Goal: Information Seeking & Learning: Check status

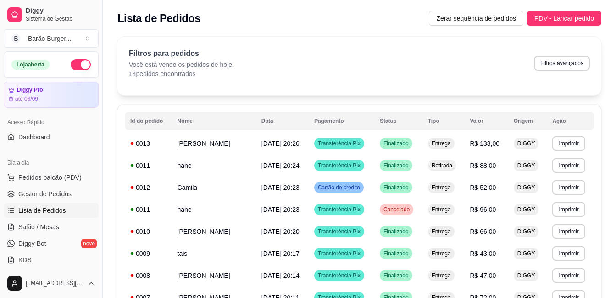
click at [45, 166] on div "Dia a dia" at bounding box center [51, 162] width 95 height 15
click at [42, 177] on span "Pedidos balcão (PDV)" at bounding box center [49, 177] width 63 height 9
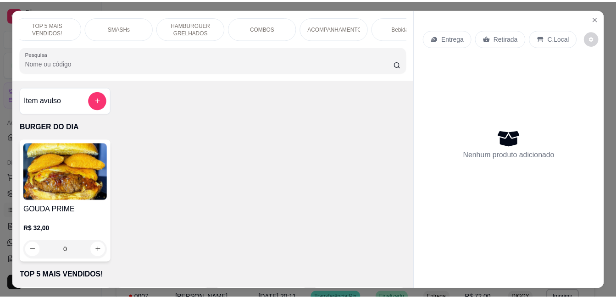
scroll to position [0, 113]
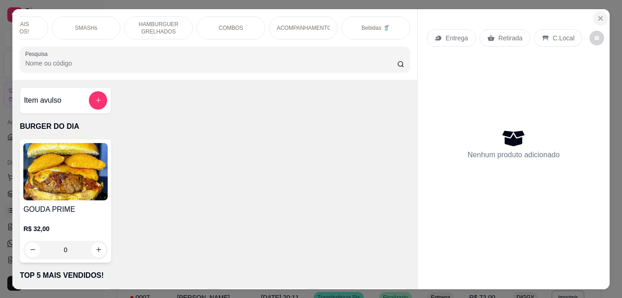
drag, startPoint x: 589, startPoint y: 14, endPoint x: 598, endPoint y: 12, distance: 9.3
click at [590, 14] on section "BURGER DO DIA TOP 5 MAIS VENDIDOS! SMASHs HAMBURGUER GRELHADOS COMBOS ACOMPANHA…" at bounding box center [311, 149] width 598 height 280
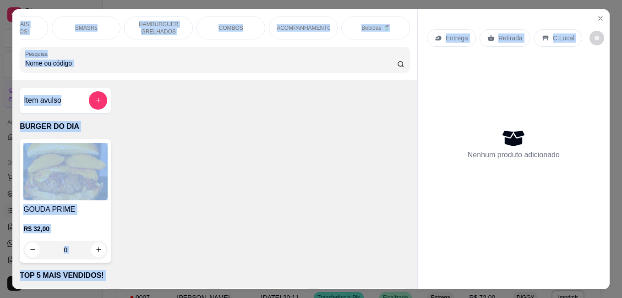
click at [599, 15] on icon "Close" at bounding box center [600, 18] width 7 height 7
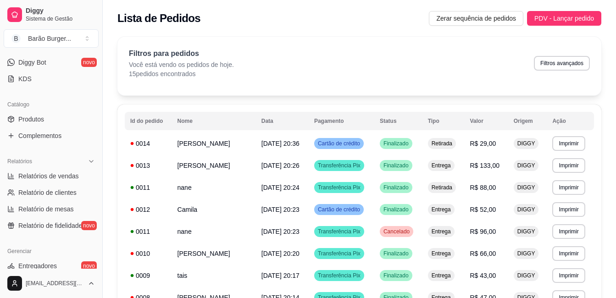
scroll to position [183, 0]
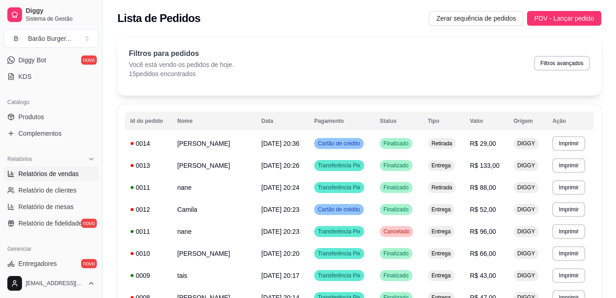
click at [63, 175] on span "Relatórios de vendas" at bounding box center [48, 173] width 61 height 9
select select "ALL"
select select "0"
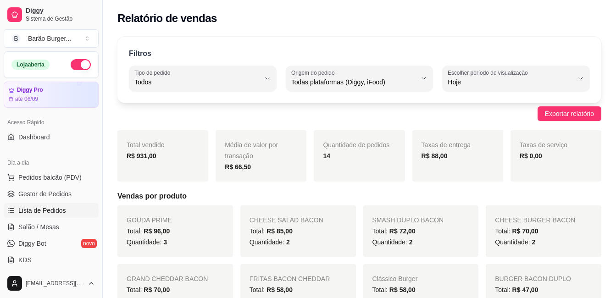
click at [55, 211] on span "Lista de Pedidos" at bounding box center [42, 210] width 48 height 9
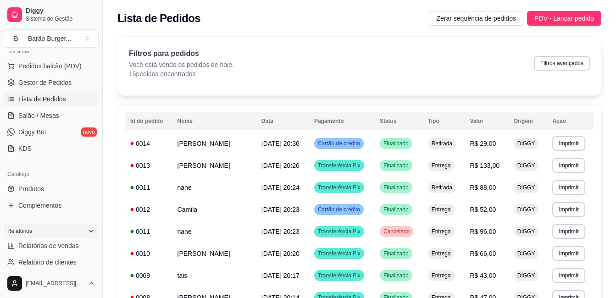
scroll to position [138, 0]
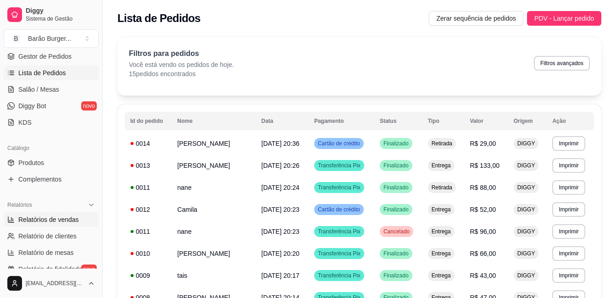
click at [50, 215] on span "Relatórios de vendas" at bounding box center [48, 219] width 61 height 9
select select "ALL"
select select "0"
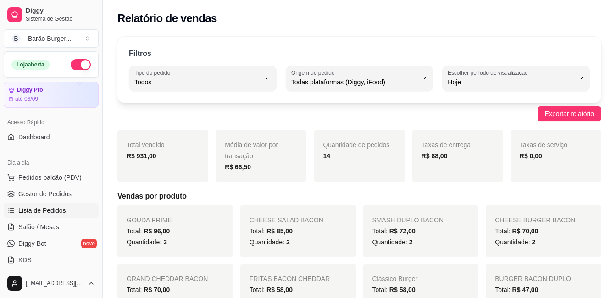
click at [48, 212] on span "Lista de Pedidos" at bounding box center [42, 210] width 48 height 9
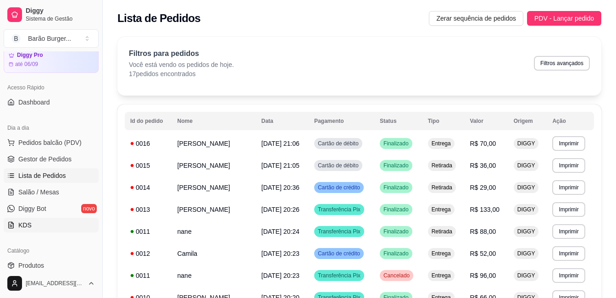
scroll to position [92, 0]
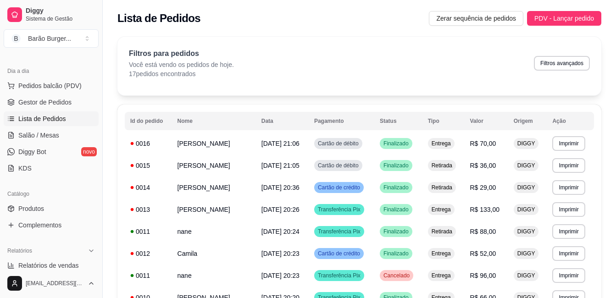
click at [59, 272] on div "[EMAIL_ADDRESS][DOMAIN_NAME]" at bounding box center [51, 283] width 102 height 29
click at [61, 266] on span "Relatórios de vendas" at bounding box center [48, 265] width 61 height 9
select select "ALL"
select select "0"
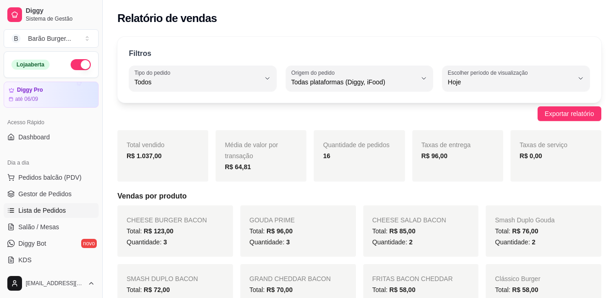
click at [62, 214] on span "Lista de Pedidos" at bounding box center [42, 210] width 48 height 9
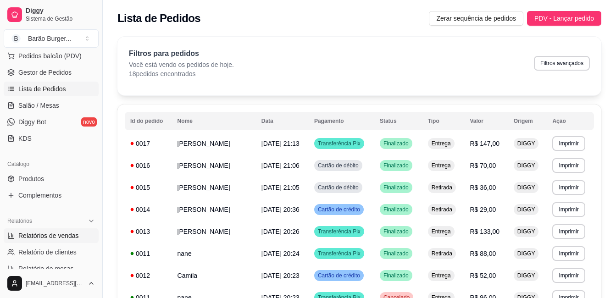
scroll to position [138, 0]
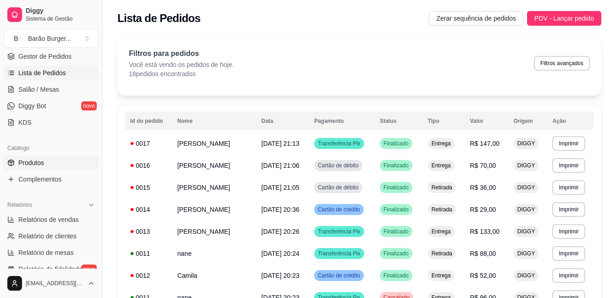
click at [33, 161] on span "Produtos" at bounding box center [31, 162] width 26 height 9
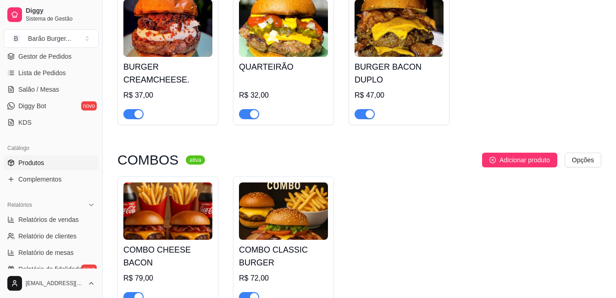
scroll to position [1559, 0]
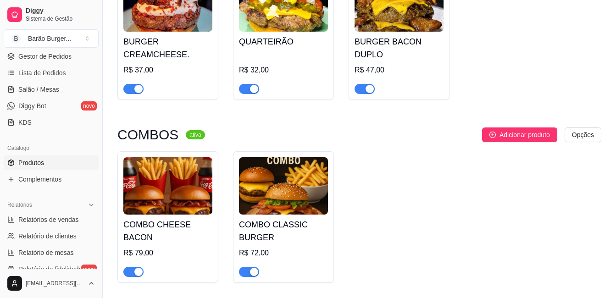
click at [305, 179] on img at bounding box center [283, 185] width 89 height 57
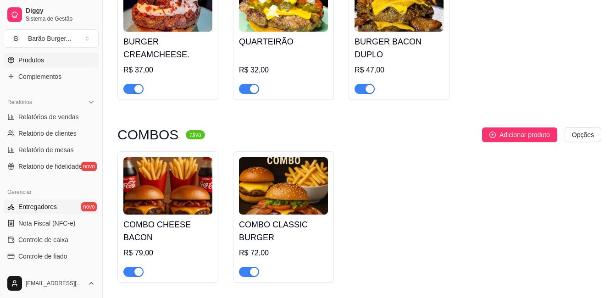
scroll to position [275, 0]
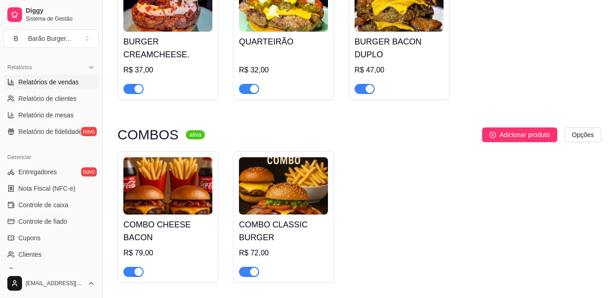
click at [53, 88] on link "Relatórios de vendas" at bounding box center [51, 82] width 95 height 15
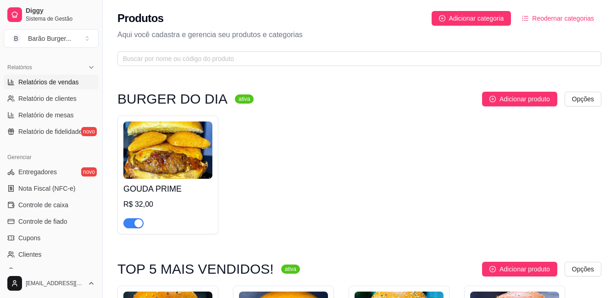
select select "ALL"
select select "0"
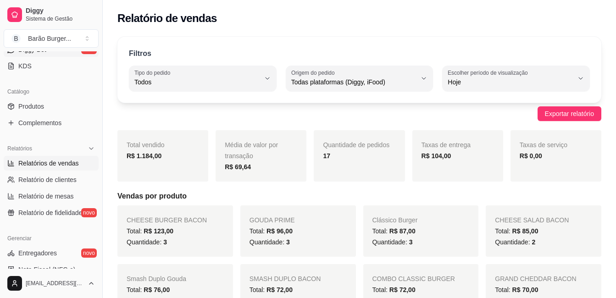
scroll to position [46, 0]
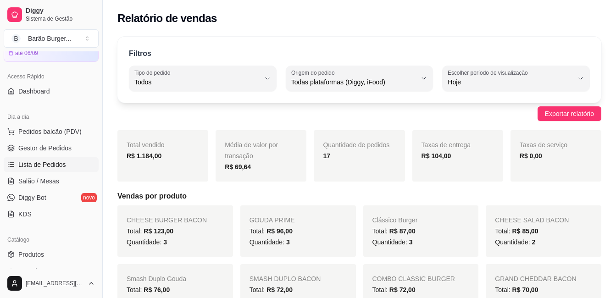
click at [57, 160] on span "Lista de Pedidos" at bounding box center [42, 164] width 48 height 9
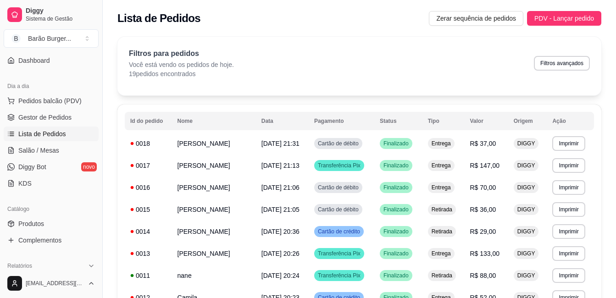
scroll to position [92, 0]
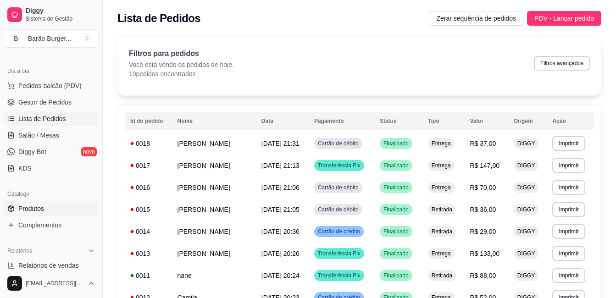
click at [57, 213] on link "Produtos" at bounding box center [51, 208] width 95 height 15
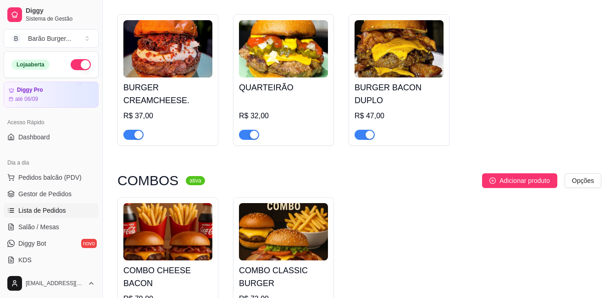
click at [54, 208] on span "Lista de Pedidos" at bounding box center [42, 210] width 48 height 9
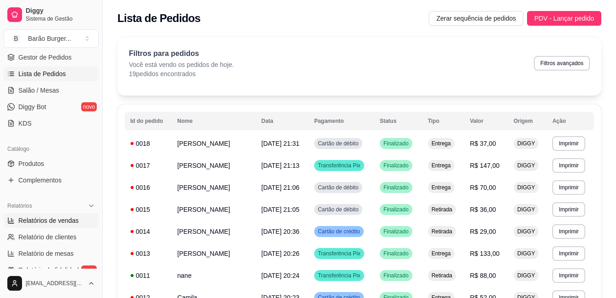
scroll to position [138, 0]
click at [35, 216] on span "Relatórios de vendas" at bounding box center [48, 219] width 61 height 9
select select "ALL"
select select "0"
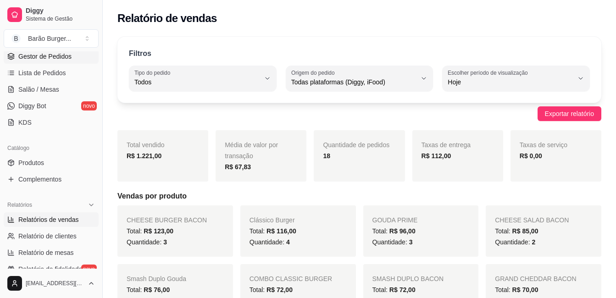
drag, startPoint x: 62, startPoint y: 71, endPoint x: 90, endPoint y: 56, distance: 31.8
click at [62, 71] on span "Lista de Pedidos" at bounding box center [42, 72] width 48 height 9
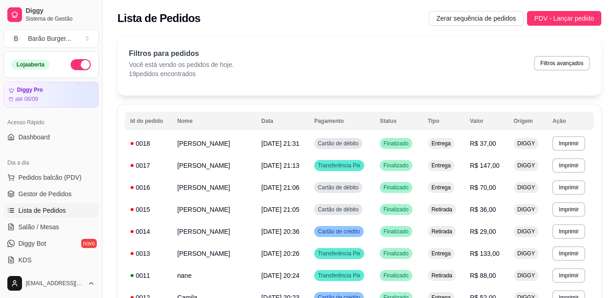
click at [73, 65] on button "button" at bounding box center [81, 64] width 20 height 11
